Goal: Task Accomplishment & Management: Manage account settings

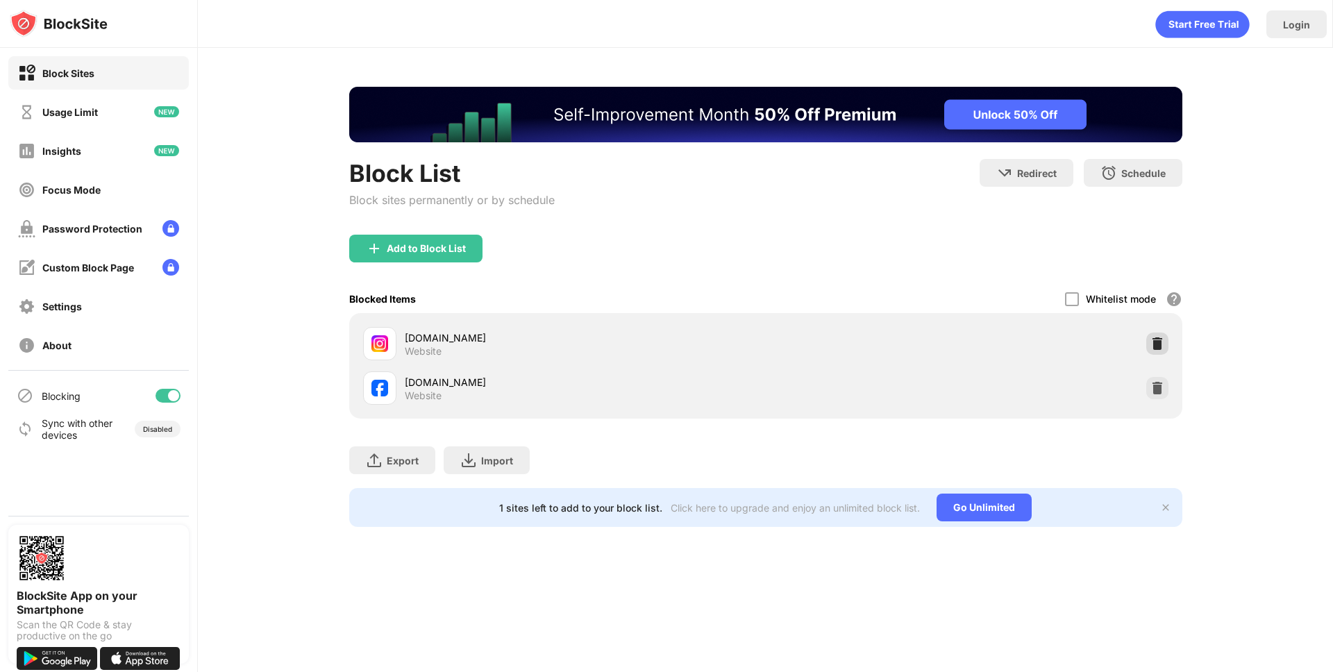
click at [1153, 345] on img at bounding box center [1157, 344] width 14 height 14
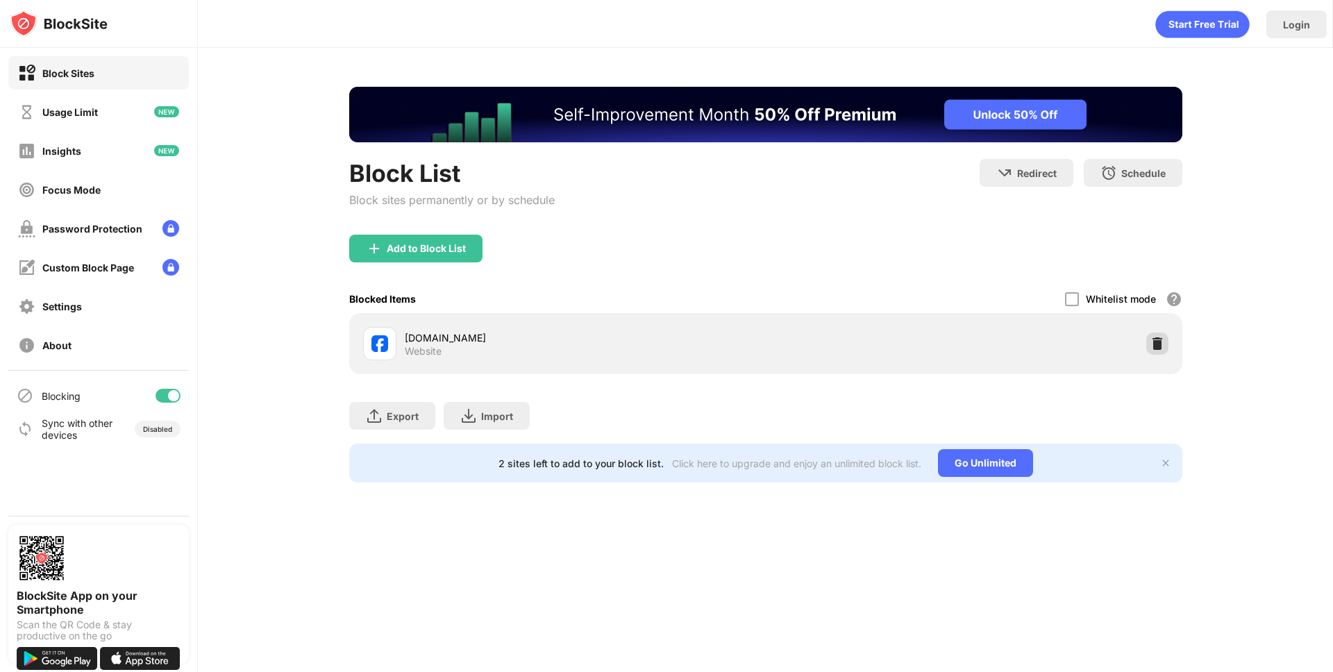
click at [1155, 348] on img at bounding box center [1157, 344] width 14 height 14
